Goal: Find specific page/section: Find specific page/section

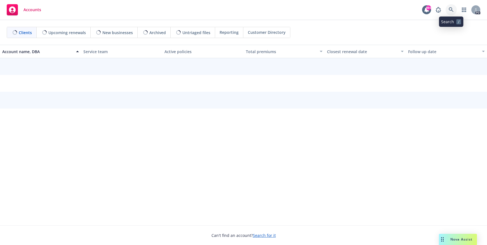
click at [449, 10] on icon at bounding box center [451, 9] width 5 height 5
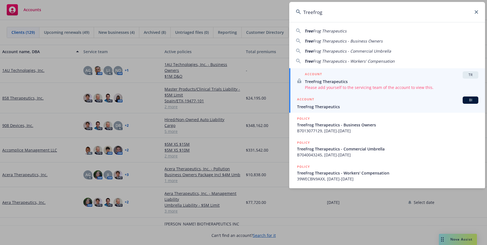
type input "Treefrog"
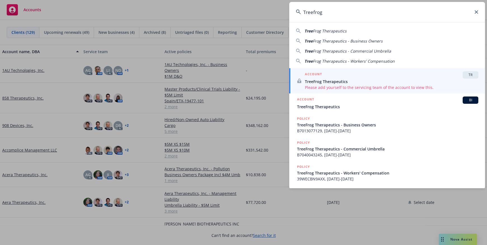
click at [329, 104] on span "TreeFrog Therapeutics" at bounding box center [387, 107] width 181 height 6
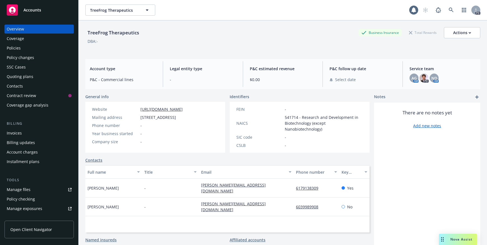
click at [15, 49] on div "Policies" at bounding box center [14, 48] width 14 height 9
